Goal: Task Accomplishment & Management: Manage account settings

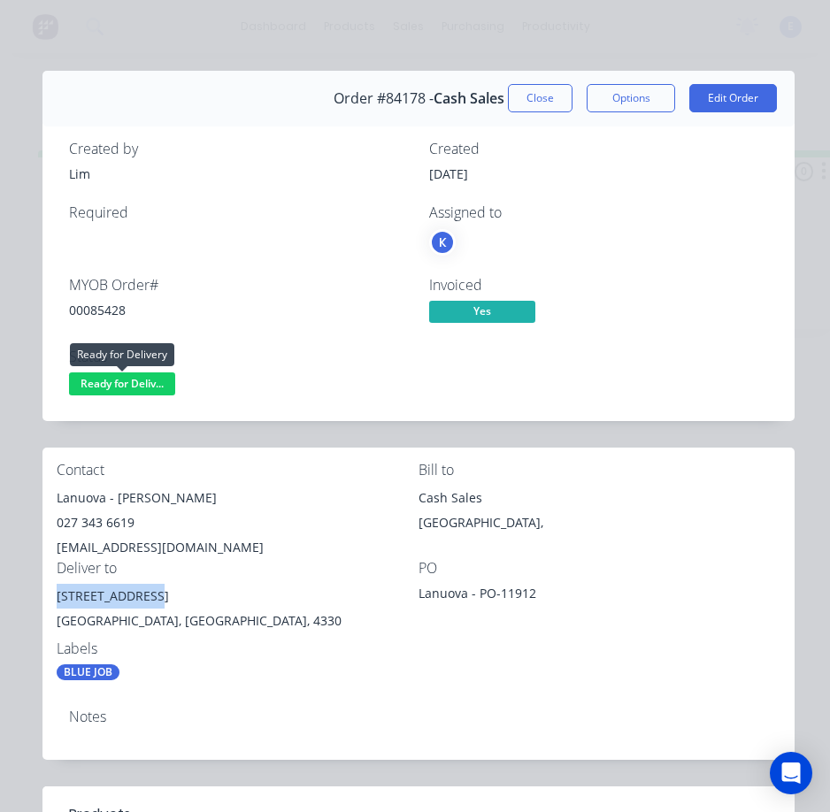
click at [113, 375] on span "Ready for Deliv..." at bounding box center [122, 383] width 106 height 22
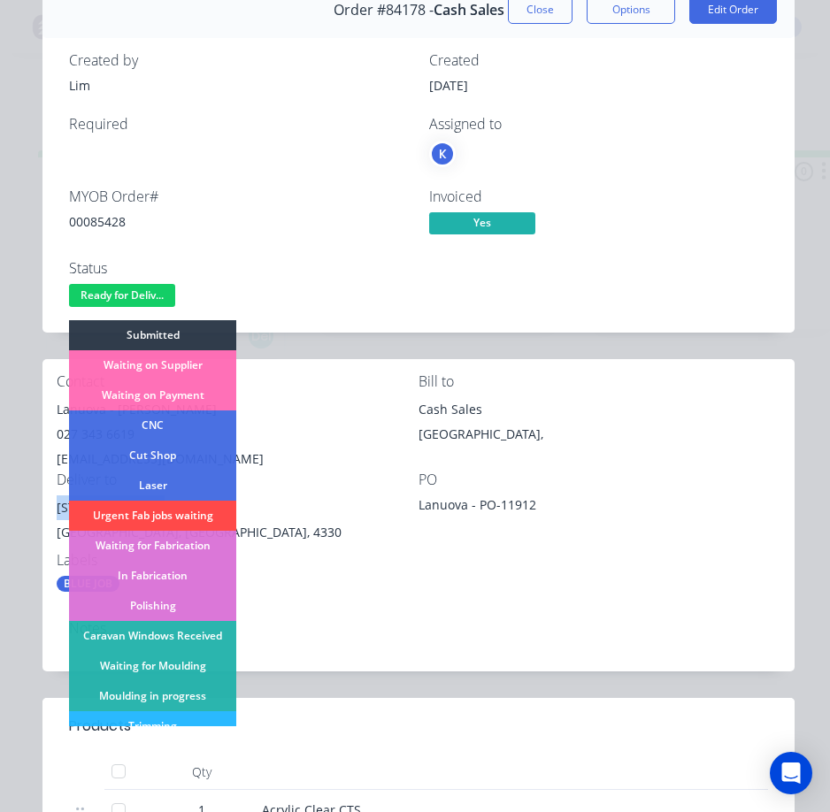
scroll to position [265, 0]
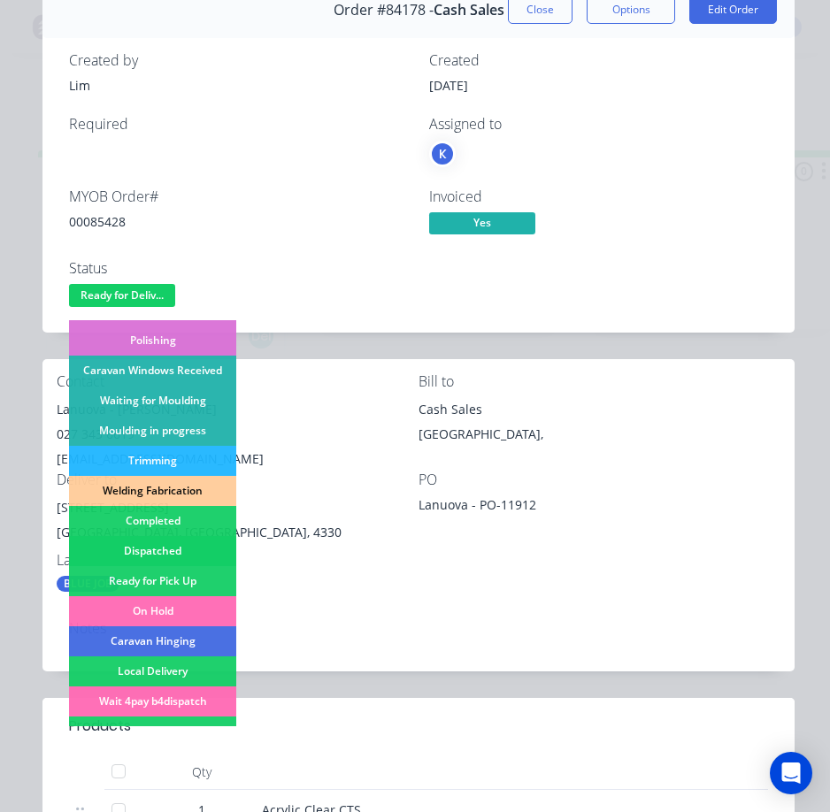
click at [173, 547] on div "Dispatched" at bounding box center [152, 551] width 167 height 30
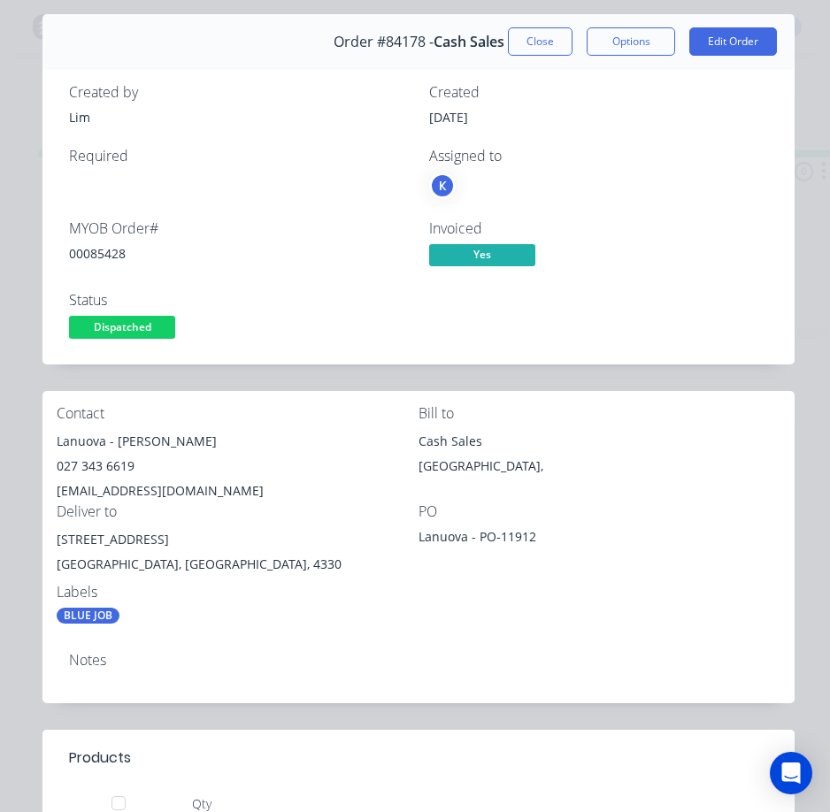
scroll to position [0, 0]
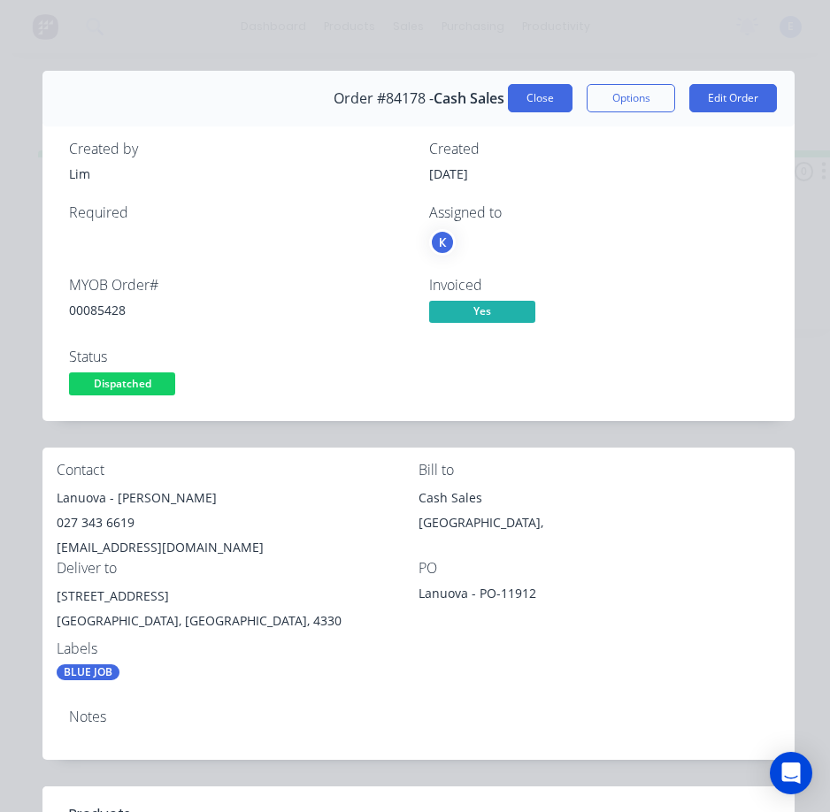
click at [517, 96] on button "Close" at bounding box center [540, 98] width 65 height 28
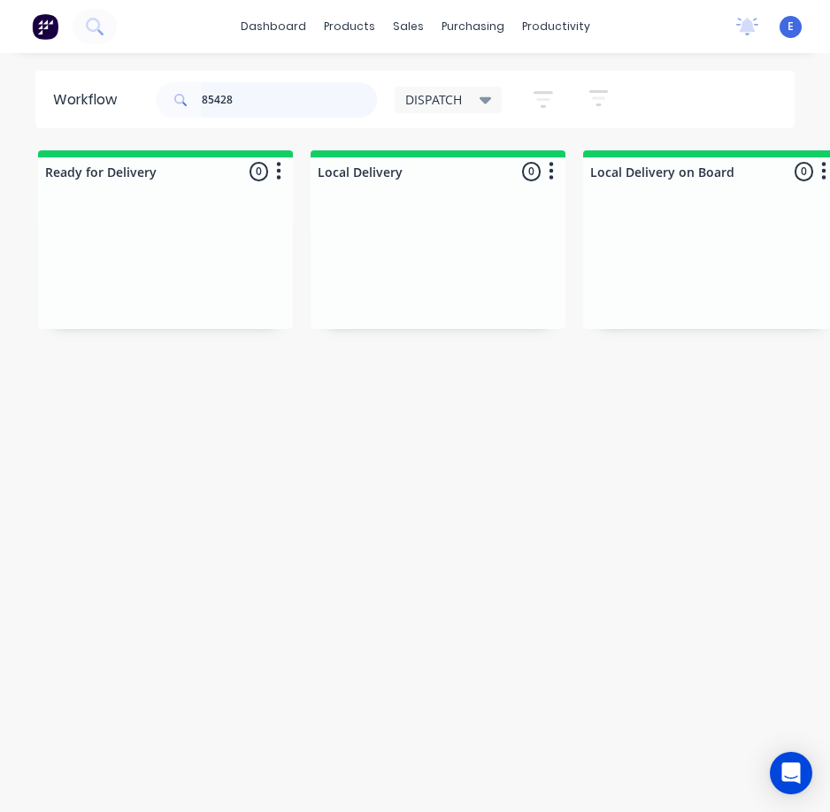
click at [253, 98] on input "85428" at bounding box center [289, 99] width 175 height 35
click at [252, 98] on input "85428" at bounding box center [289, 99] width 175 height 35
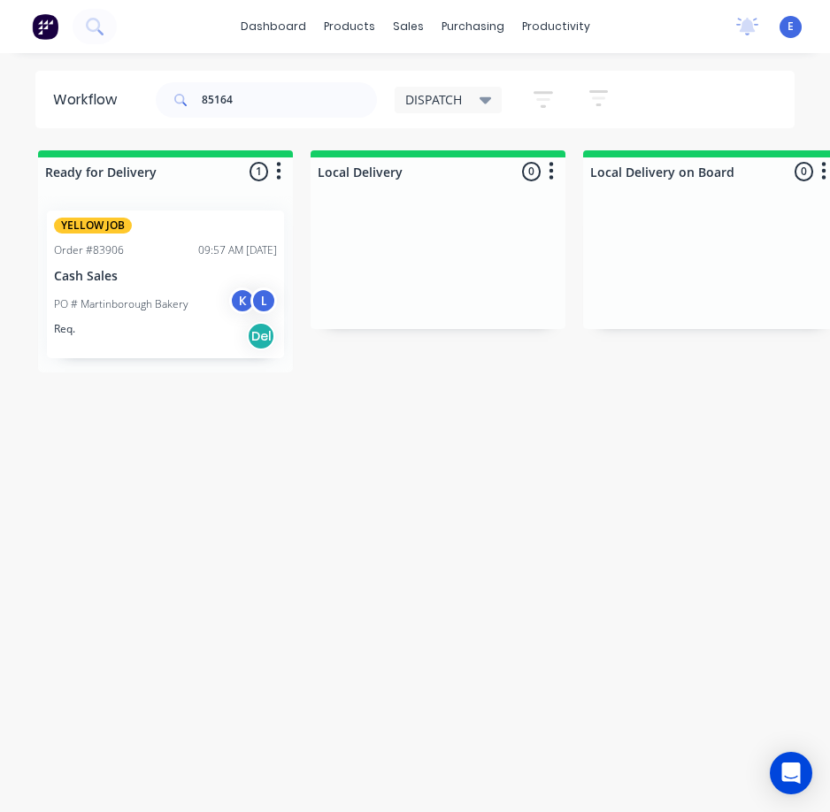
click at [166, 329] on div "Req. Del" at bounding box center [165, 336] width 223 height 30
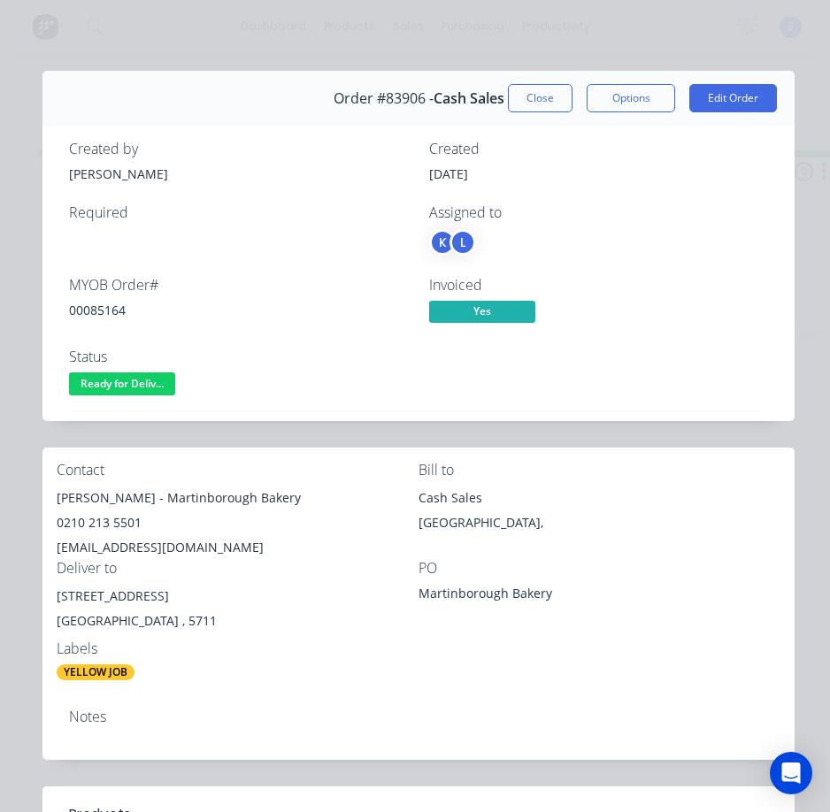
click at [94, 310] on div "00085164" at bounding box center [238, 310] width 339 height 19
copy div "00085164"
drag, startPoint x: 104, startPoint y: 496, endPoint x: 60, endPoint y: 499, distance: 44.3
click at [50, 501] on div "Contact [PERSON_NAME] - [GEOGRAPHIC_DATA] 0210 213 5501 [EMAIL_ADDRESS][DOMAIN_…" at bounding box center [418, 571] width 752 height 248
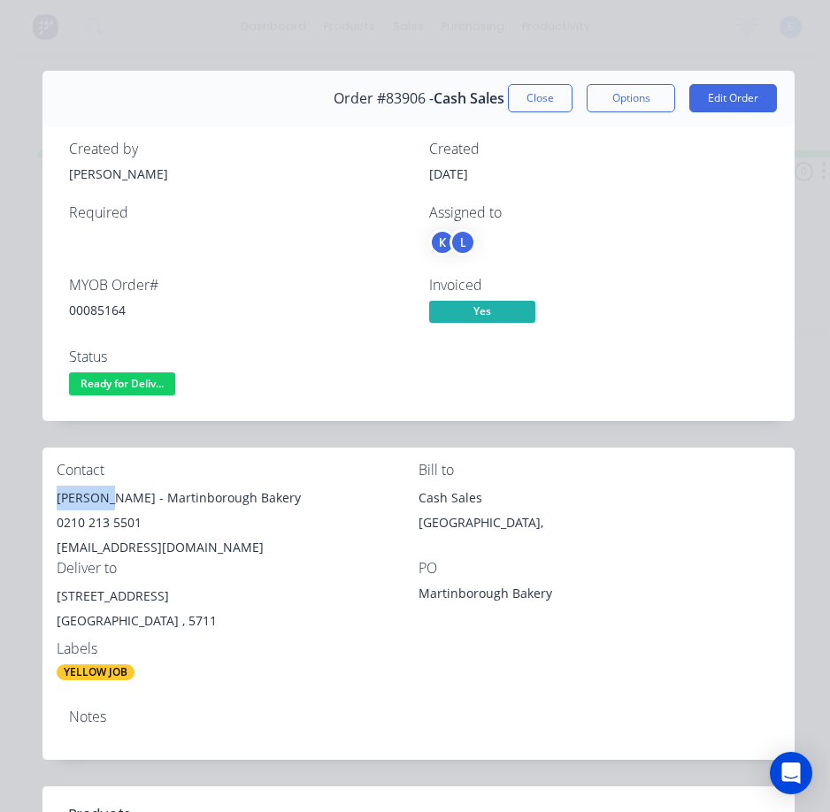
copy div "[PERSON_NAME]"
drag, startPoint x: 115, startPoint y: 499, endPoint x: 246, endPoint y: 495, distance: 130.9
click at [259, 495] on div "[PERSON_NAME] - Martinborough Bakery" at bounding box center [238, 498] width 362 height 25
copy div "Martinborough Bakery"
click at [102, 522] on div "0210 213 5501" at bounding box center [238, 522] width 362 height 25
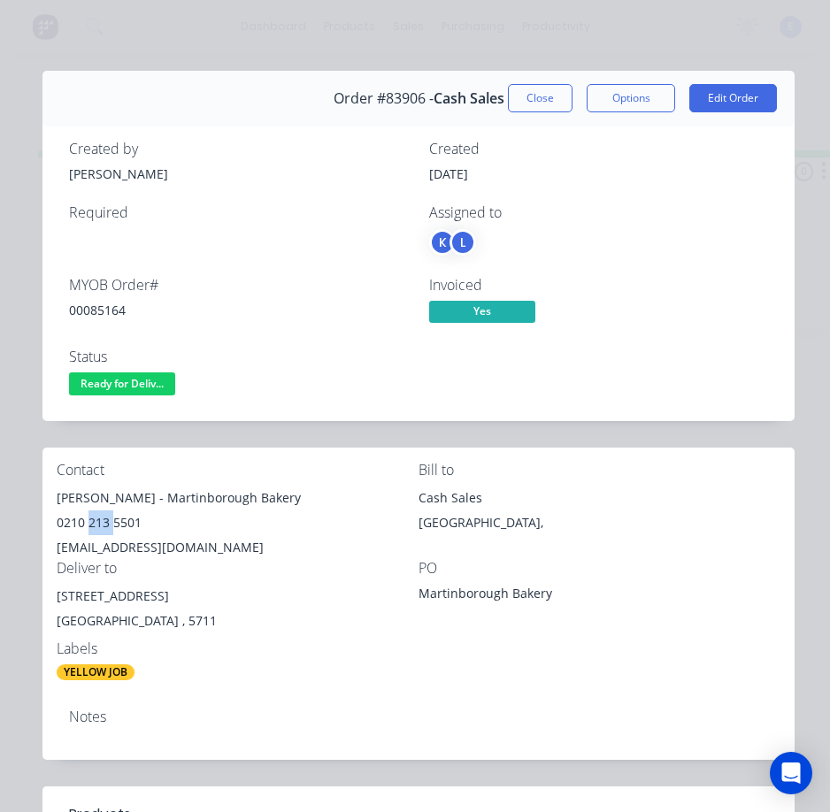
click at [102, 522] on div "0210 213 5501" at bounding box center [238, 522] width 362 height 25
click at [103, 522] on div "0210 213 5501" at bounding box center [238, 522] width 362 height 25
copy div "0210 213 5501"
click at [126, 545] on div "[EMAIL_ADDRESS][DOMAIN_NAME]" at bounding box center [238, 547] width 362 height 25
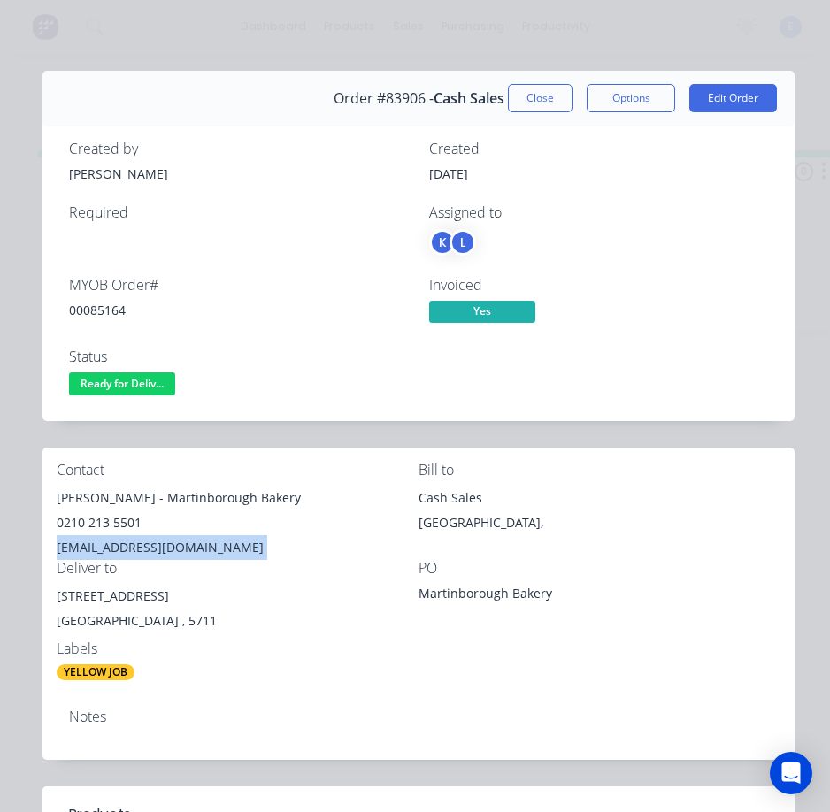
click at [126, 545] on div "[EMAIL_ADDRESS][DOMAIN_NAME]" at bounding box center [238, 547] width 362 height 25
copy div "[EMAIL_ADDRESS][DOMAIN_NAME]"
drag, startPoint x: 146, startPoint y: 599, endPoint x: 48, endPoint y: 589, distance: 98.6
click at [44, 589] on div "Contact [PERSON_NAME] - [GEOGRAPHIC_DATA] 0210 213 5501 [EMAIL_ADDRESS][DOMAIN_…" at bounding box center [418, 571] width 752 height 248
copy div "[STREET_ADDRESS]"
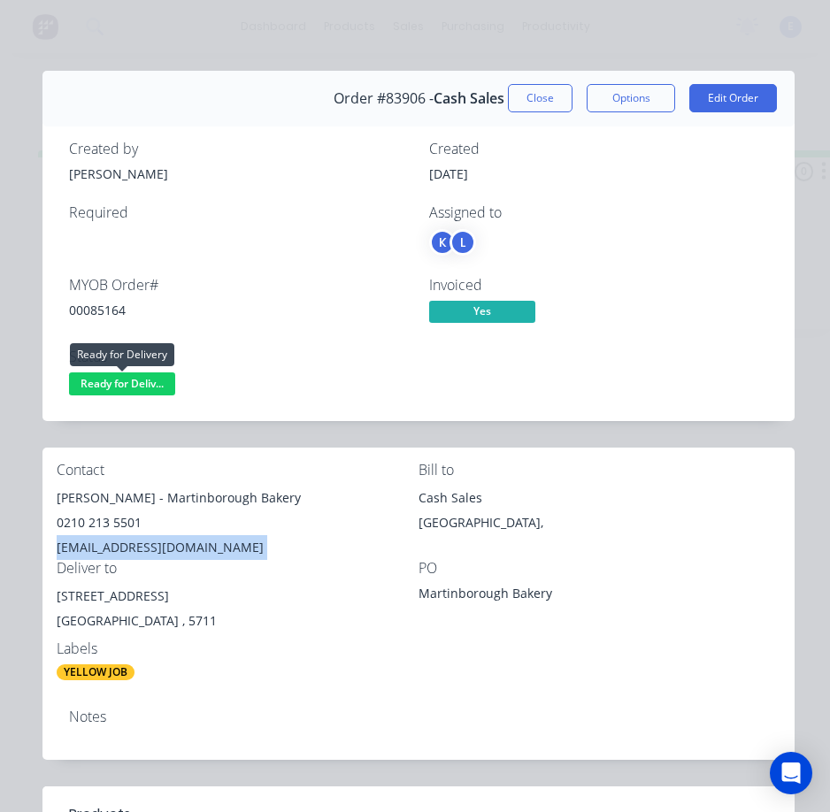
click at [149, 389] on span "Ready for Deliv..." at bounding box center [122, 383] width 106 height 22
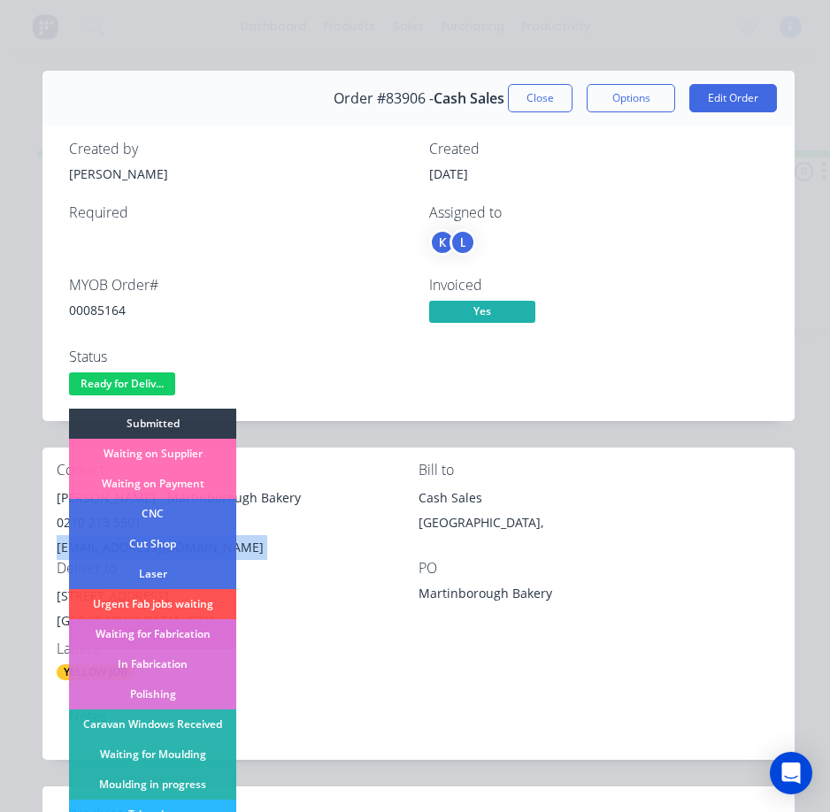
scroll to position [177, 0]
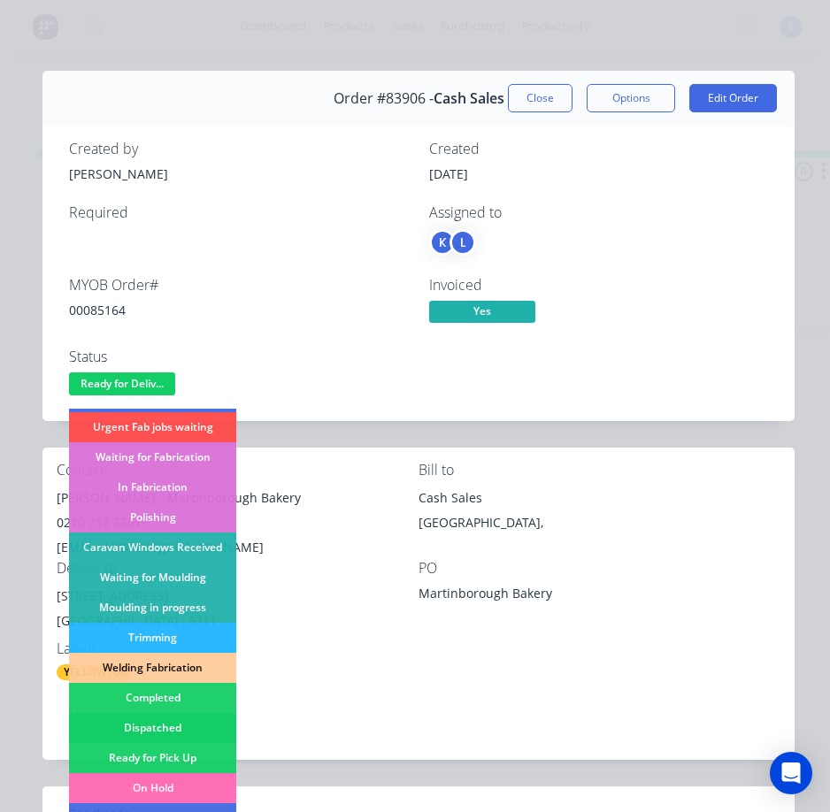
click at [185, 720] on div "Dispatched" at bounding box center [152, 728] width 167 height 30
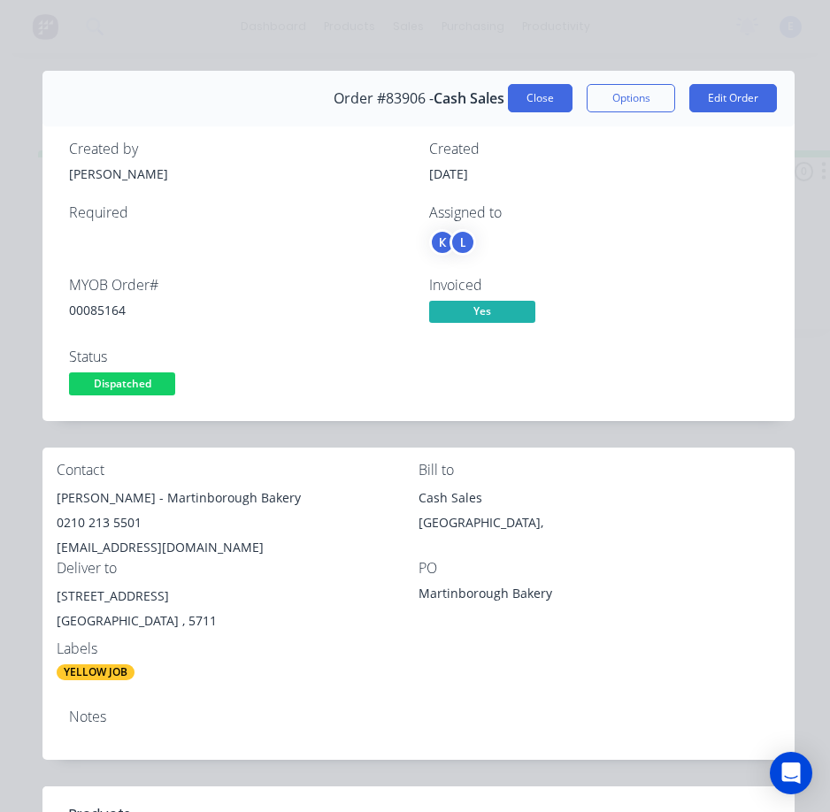
click at [508, 89] on button "Close" at bounding box center [540, 98] width 65 height 28
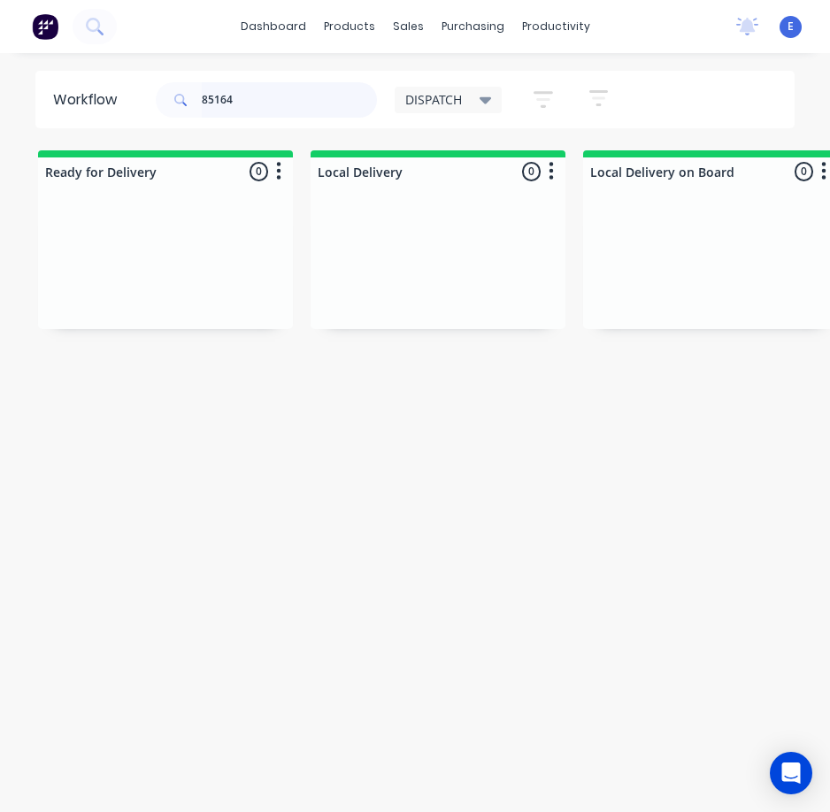
click at [261, 96] on input "85164" at bounding box center [289, 99] width 175 height 35
click at [260, 96] on input "85164" at bounding box center [289, 99] width 175 height 35
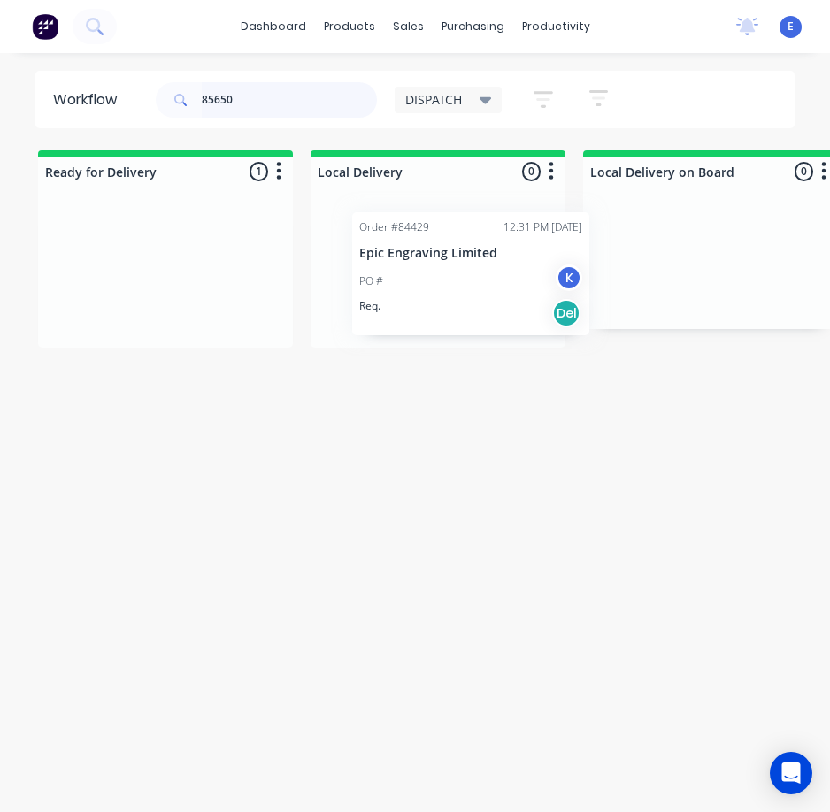
drag, startPoint x: 154, startPoint y: 323, endPoint x: 467, endPoint y: 325, distance: 313.1
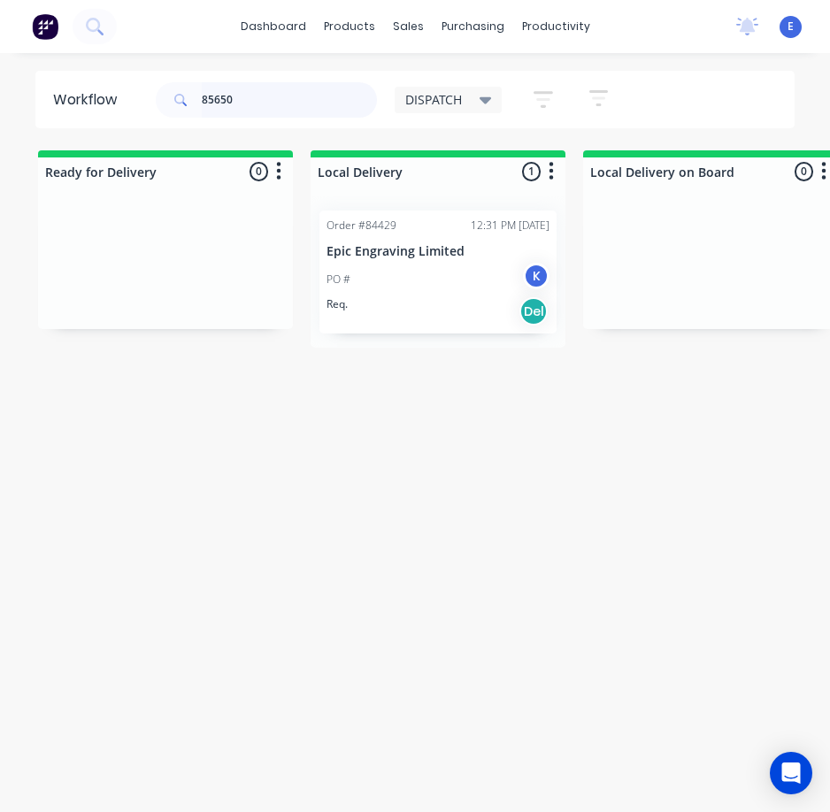
drag, startPoint x: 244, startPoint y: 102, endPoint x: 238, endPoint y: 94, distance: 10.1
click at [238, 95] on input "85650" at bounding box center [289, 99] width 175 height 35
click at [238, 94] on input "85650" at bounding box center [289, 99] width 175 height 35
click at [238, 93] on input "85650" at bounding box center [289, 99] width 175 height 35
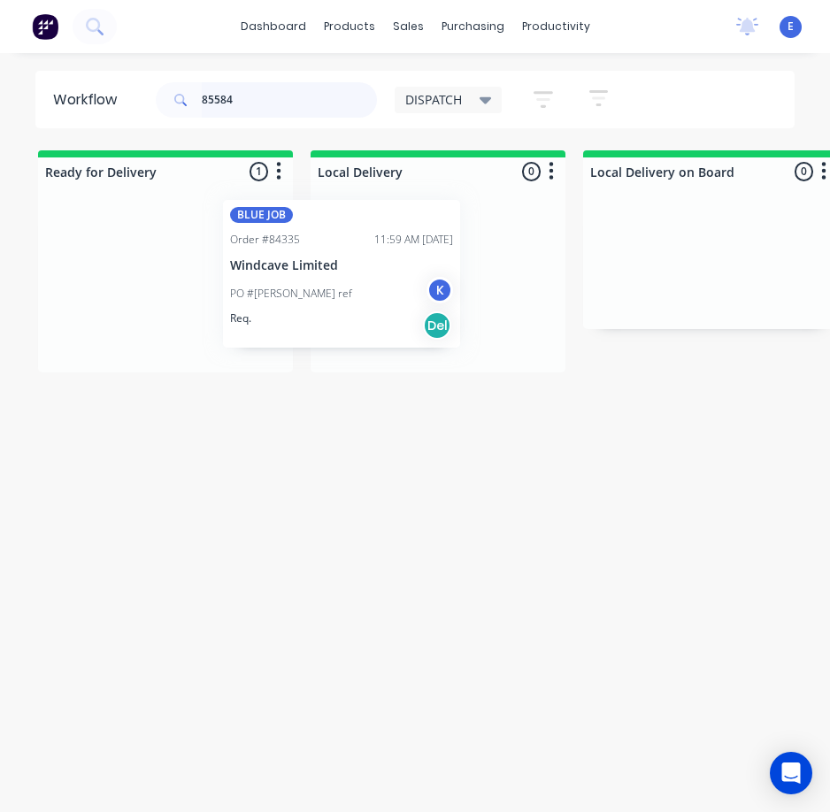
drag, startPoint x: 187, startPoint y: 321, endPoint x: 405, endPoint y: 299, distance: 219.6
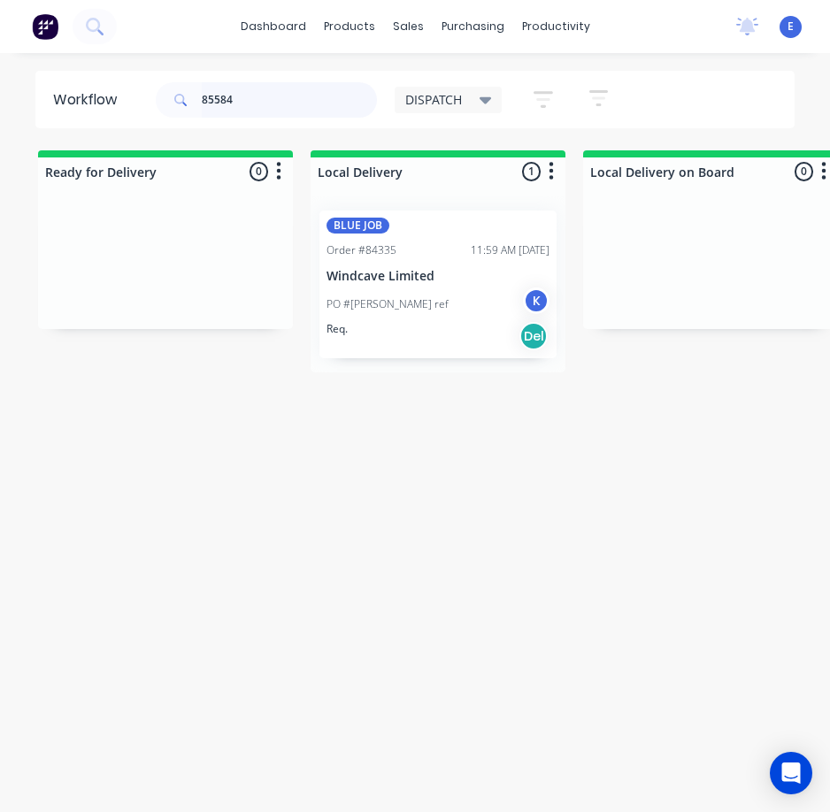
type input "85584"
click at [416, 451] on div "Workflow 85584 DISPATCH Save new view None edit DISPATCH (Default) edit CUT SHO…" at bounding box center [415, 441] width 830 height 741
